Goal: Information Seeking & Learning: Learn about a topic

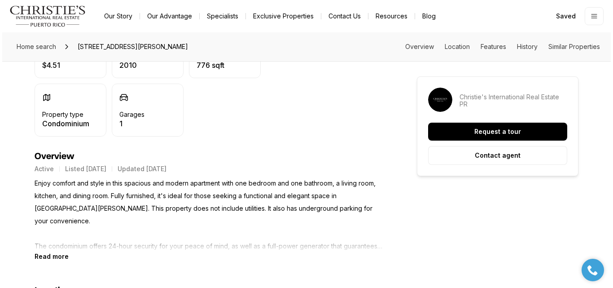
scroll to position [60, 0]
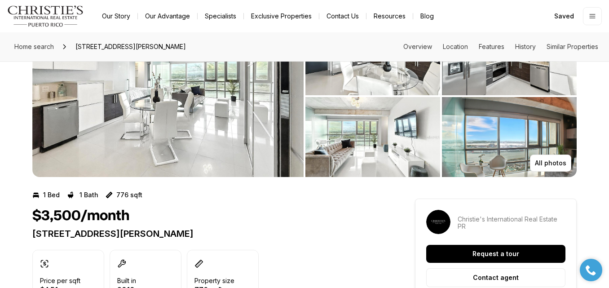
click at [292, 139] on img "View image gallery" at bounding box center [167, 96] width 271 height 162
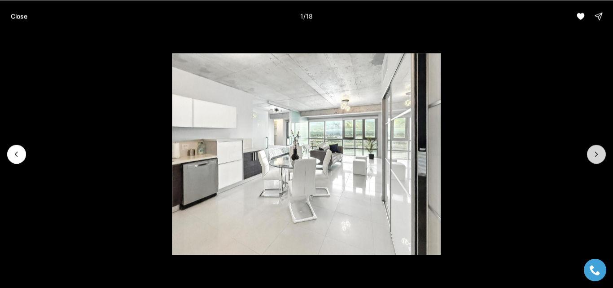
click at [598, 155] on icon "Next slide" at bounding box center [596, 153] width 9 height 9
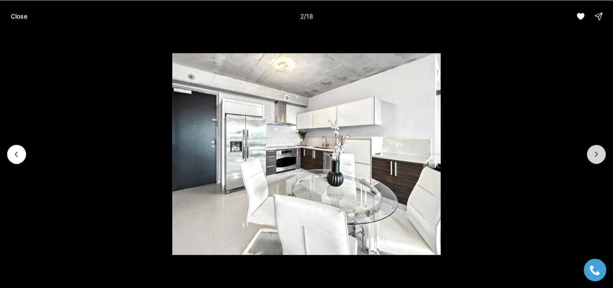
click at [598, 155] on icon "Next slide" at bounding box center [596, 153] width 9 height 9
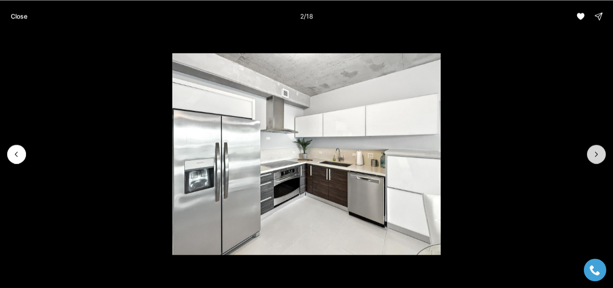
click at [598, 155] on icon "Next slide" at bounding box center [596, 153] width 9 height 9
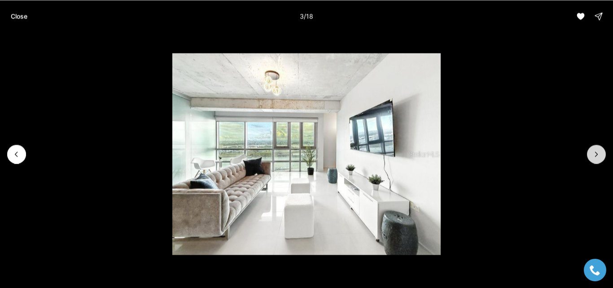
click at [598, 155] on icon "Next slide" at bounding box center [596, 153] width 9 height 9
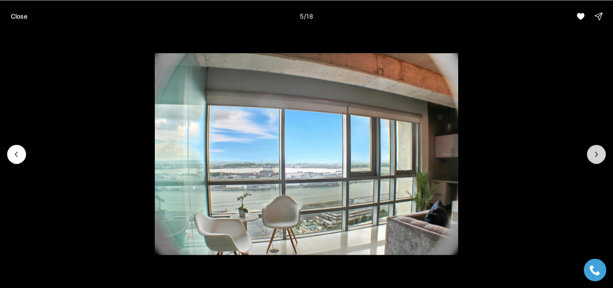
click at [598, 155] on icon "Next slide" at bounding box center [596, 153] width 9 height 9
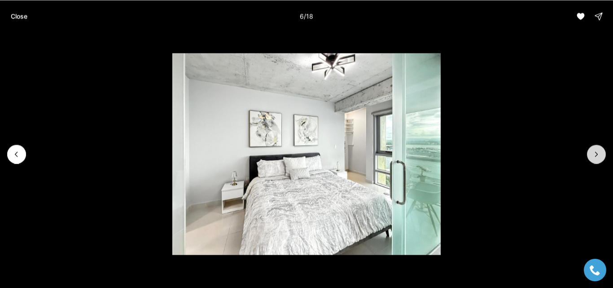
click at [598, 155] on icon "Next slide" at bounding box center [596, 153] width 9 height 9
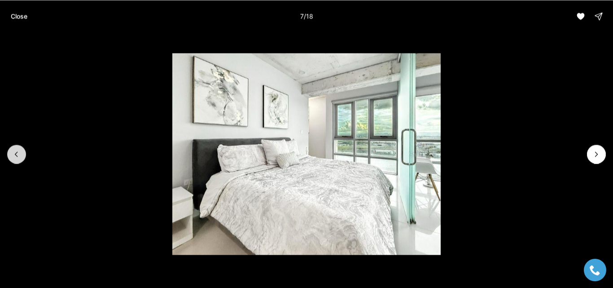
click at [9, 152] on button "Previous slide" at bounding box center [16, 154] width 19 height 19
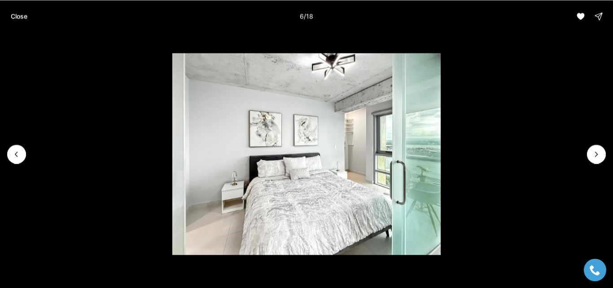
click at [586, 154] on li "6 of 18" at bounding box center [306, 153] width 613 height 243
click at [590, 153] on button "Next slide" at bounding box center [596, 154] width 19 height 19
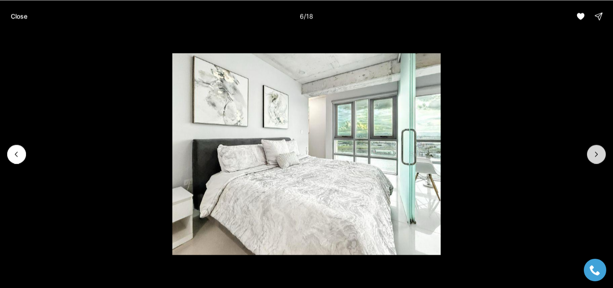
click at [590, 153] on button "Next slide" at bounding box center [596, 154] width 19 height 19
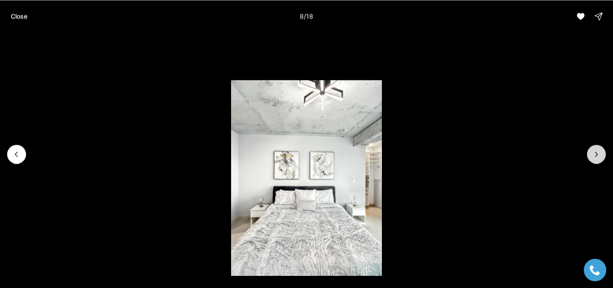
click at [590, 153] on button "Next slide" at bounding box center [596, 154] width 19 height 19
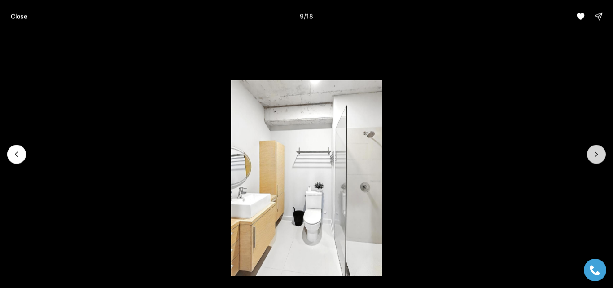
click at [590, 153] on button "Next slide" at bounding box center [596, 154] width 19 height 19
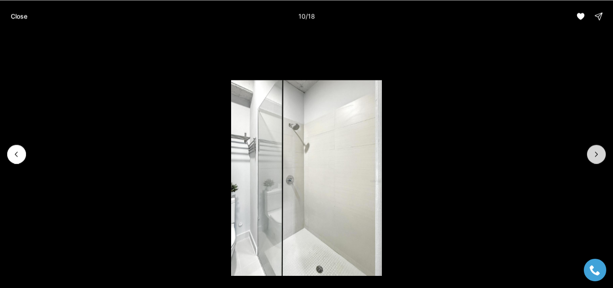
click at [590, 153] on button "Next slide" at bounding box center [596, 154] width 19 height 19
